Goal: Navigation & Orientation: Find specific page/section

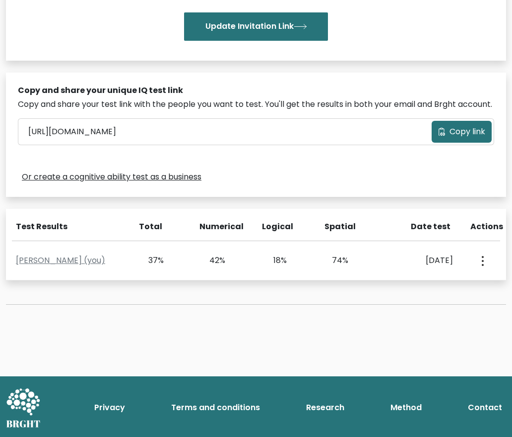
scroll to position [254, 0]
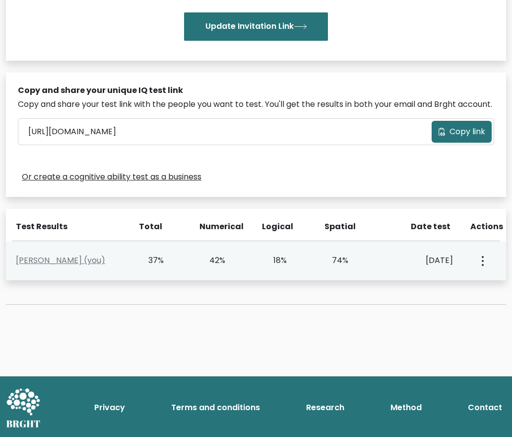
click at [483, 255] on button "button" at bounding box center [482, 260] width 8 height 31
click at [459, 289] on link "View Profile" at bounding box center [446, 289] width 78 height 16
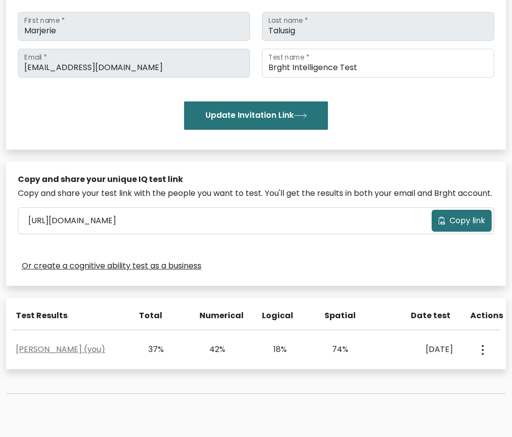
scroll to position [253, 0]
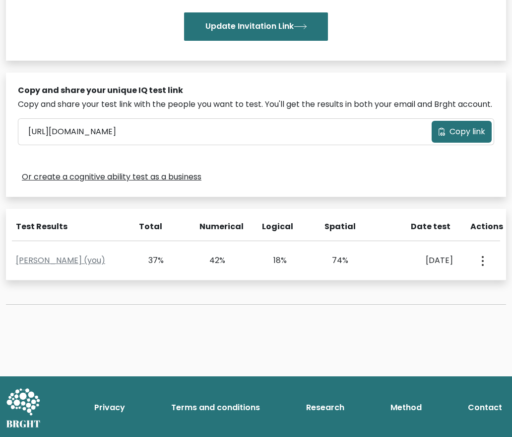
click at [371, 304] on div "Test the IQ of other people 40 questions 30 minutes English Create your unique …" at bounding box center [256, 76] width 512 height 503
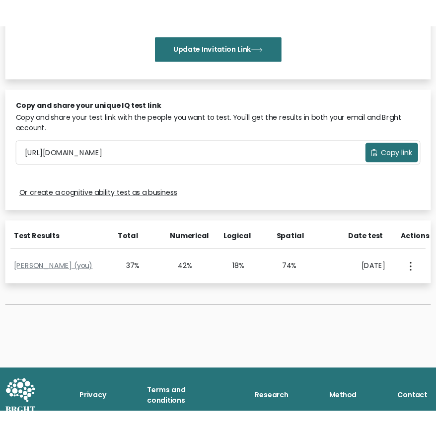
scroll to position [241, 0]
